Goal: Navigation & Orientation: Find specific page/section

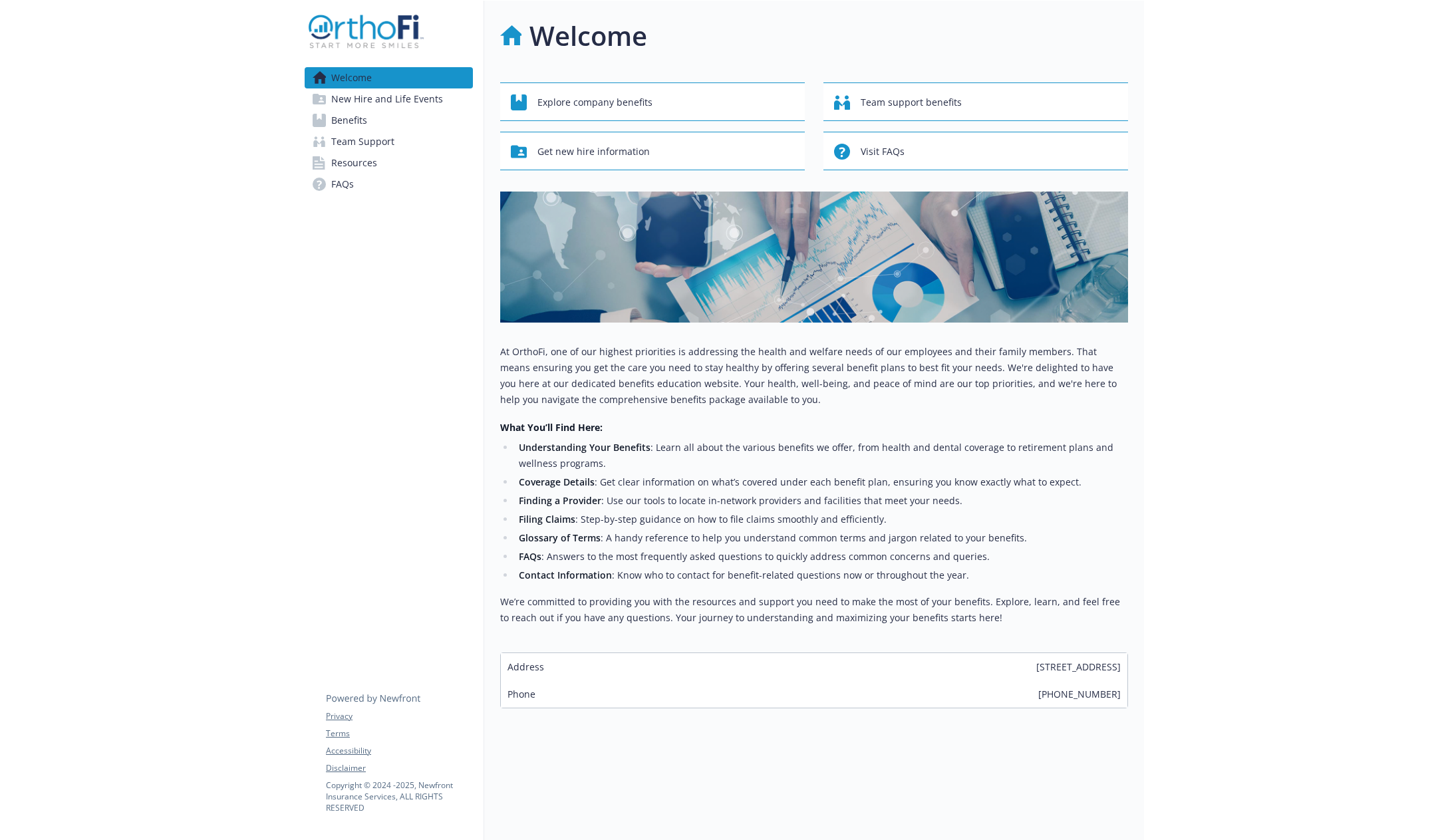
scroll to position [11, 0]
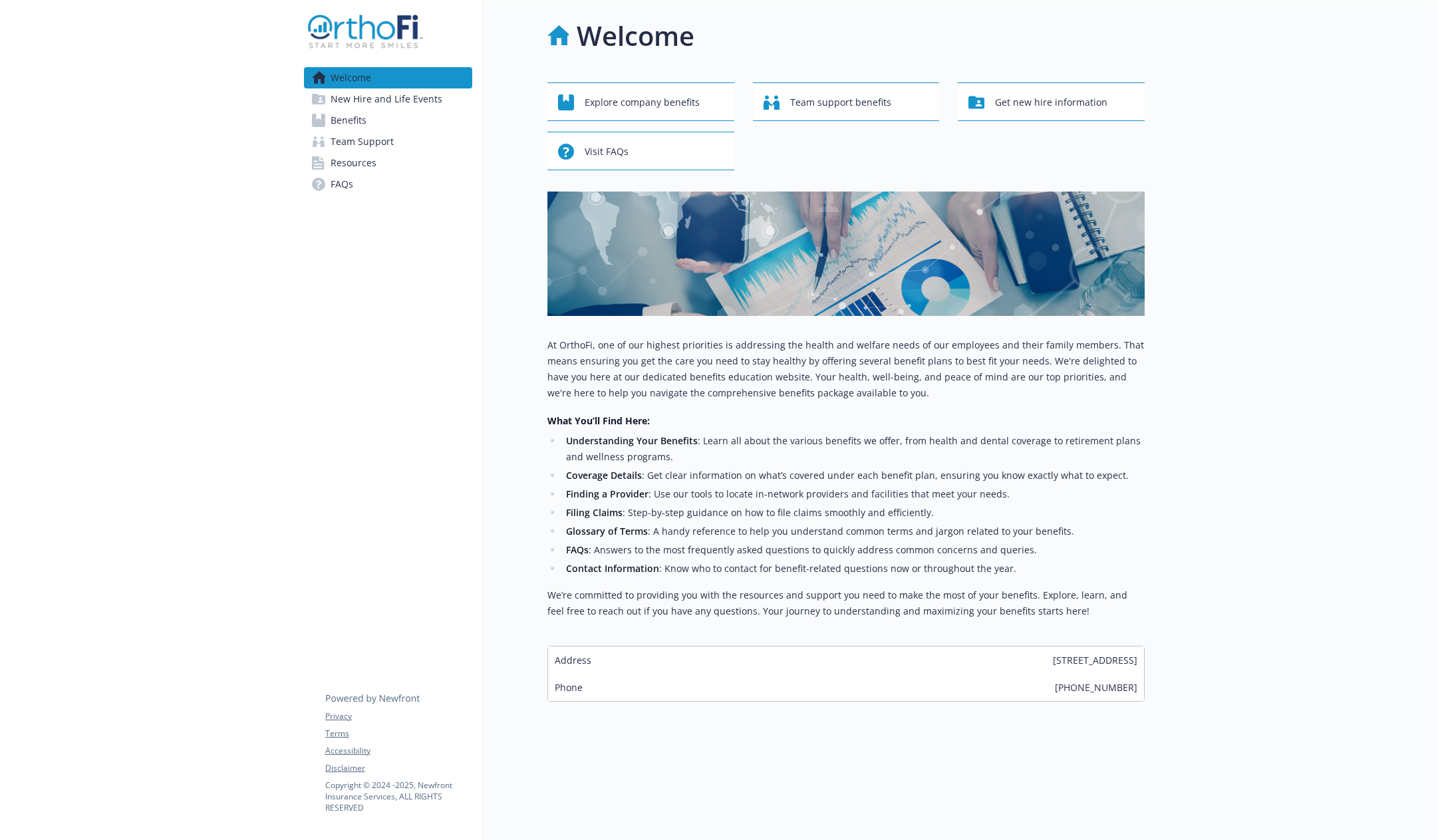
click at [380, 99] on span "New Hire and Life Events" at bounding box center [386, 99] width 112 height 22
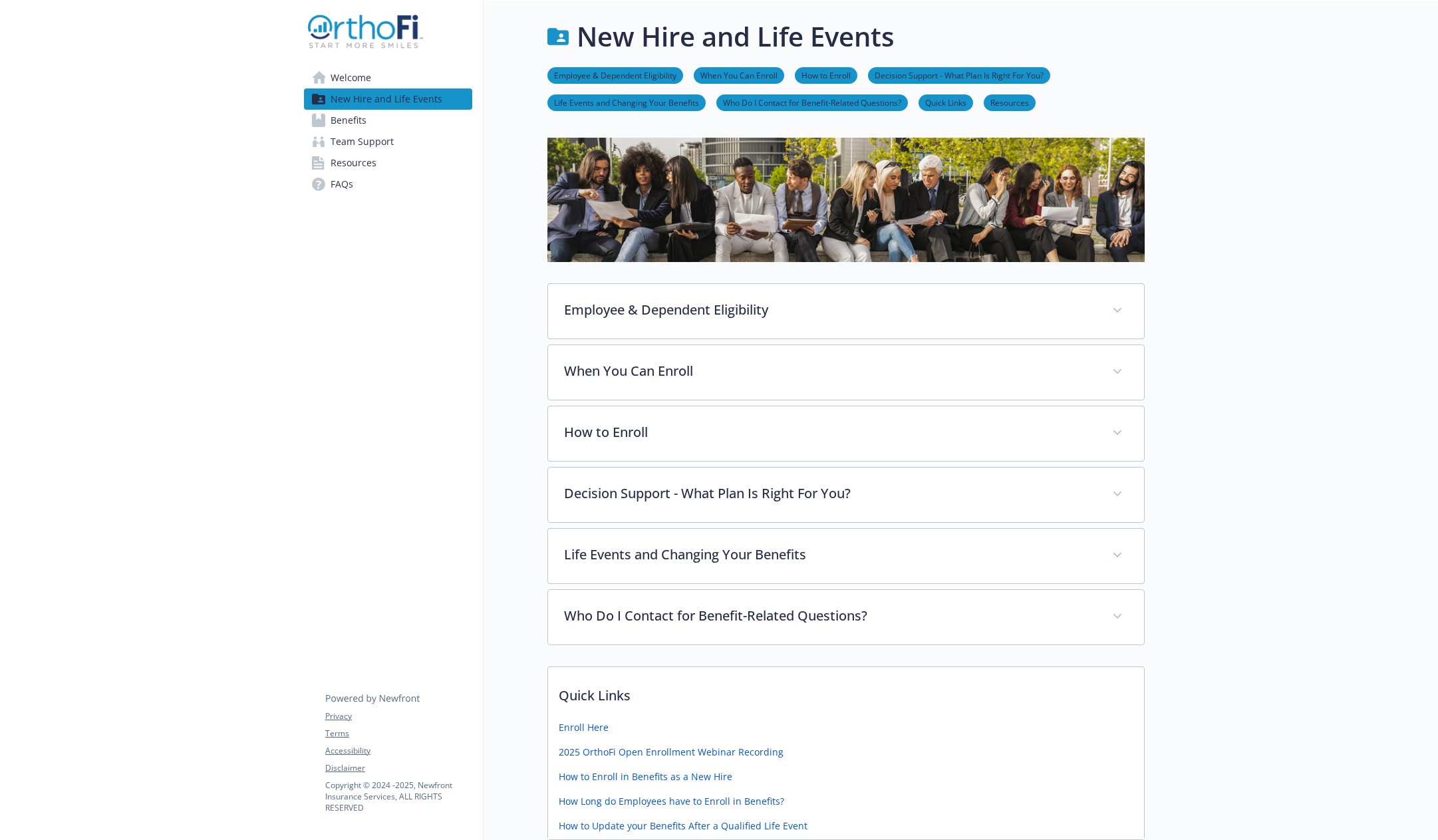
click at [359, 128] on span "Benefits" at bounding box center [348, 120] width 36 height 22
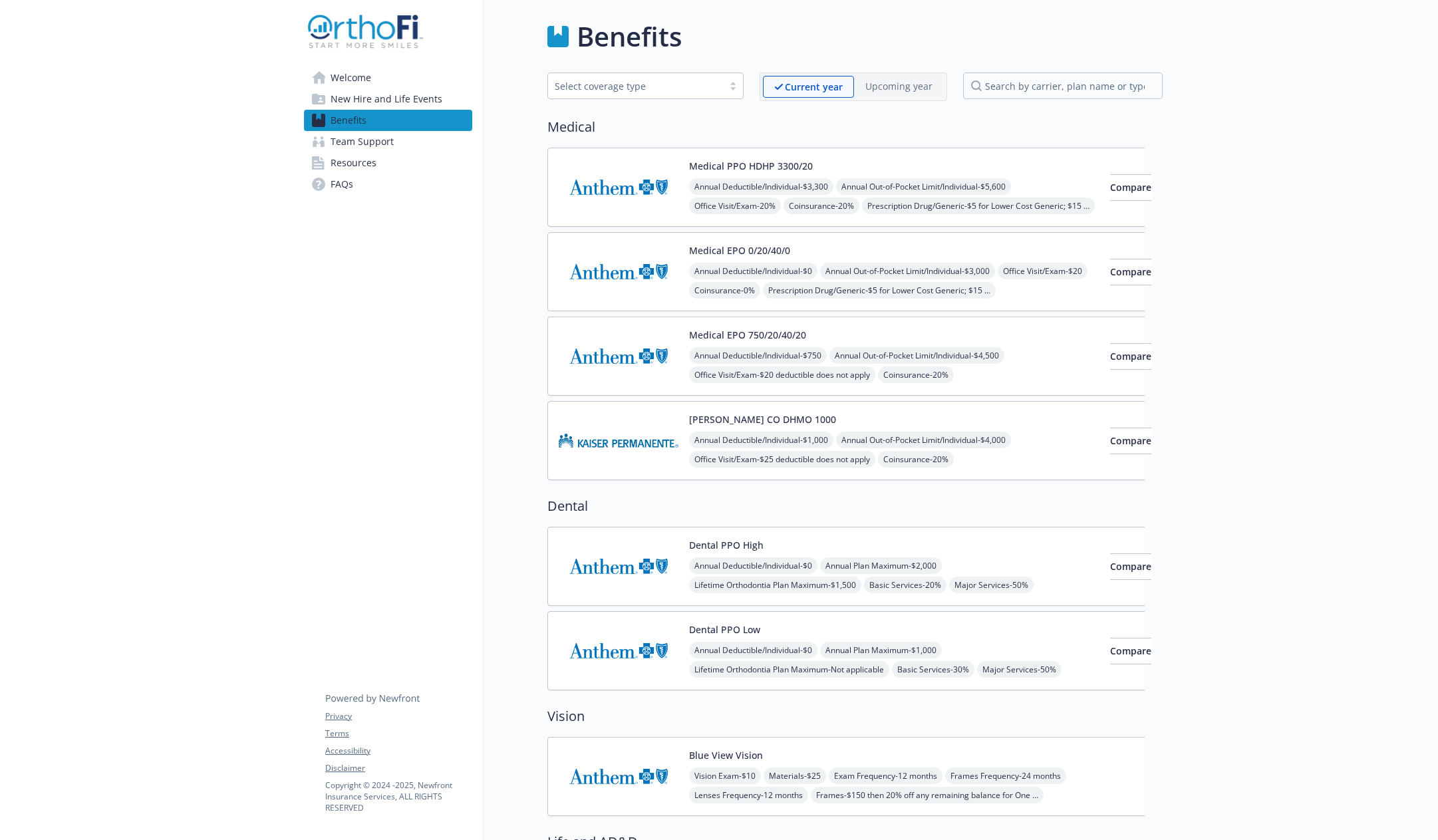
click at [366, 147] on span "Team Support" at bounding box center [362, 142] width 63 height 22
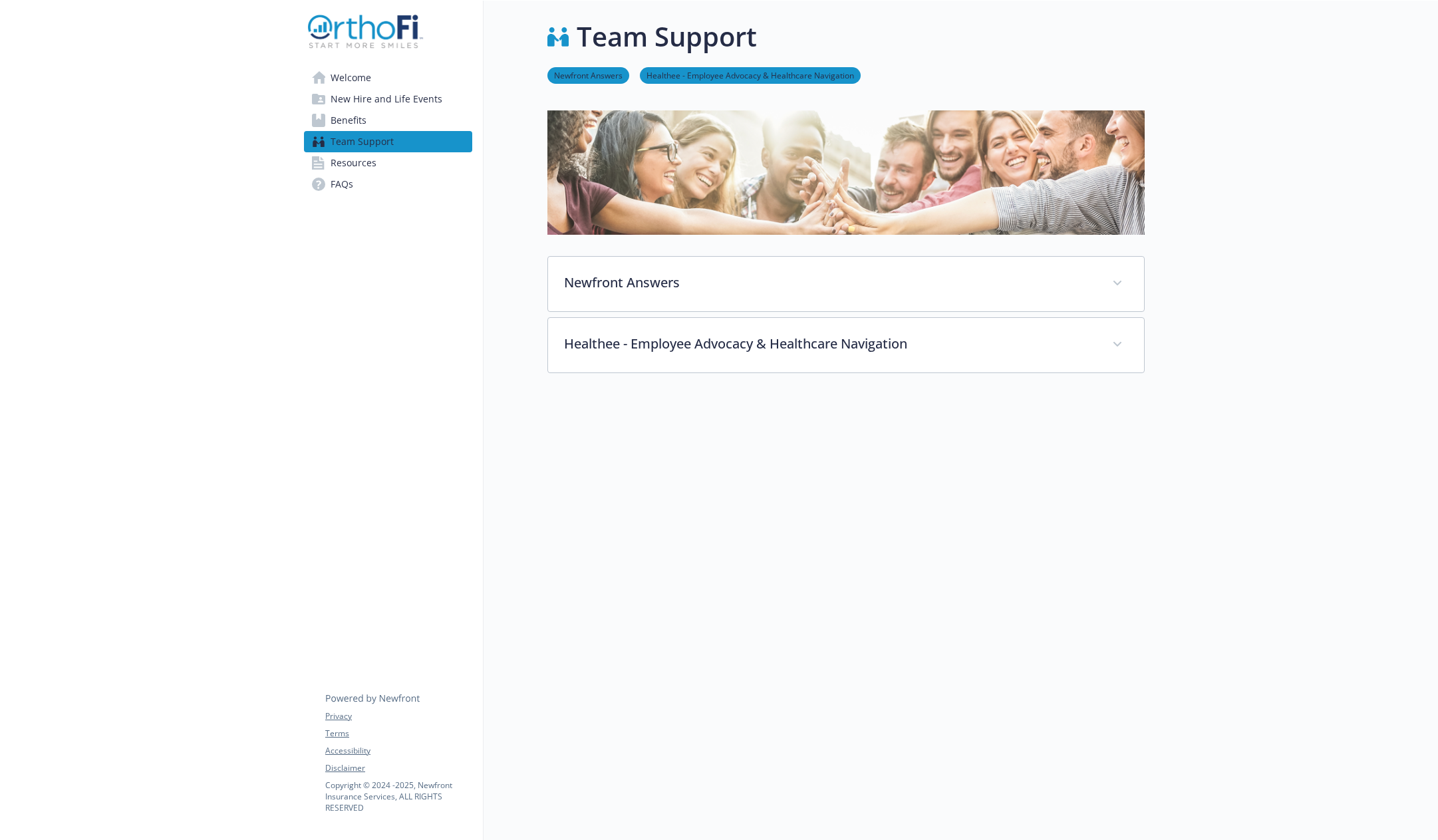
click at [397, 73] on link "Welcome" at bounding box center [388, 78] width 168 height 22
